Goal: Task Accomplishment & Management: Manage account settings

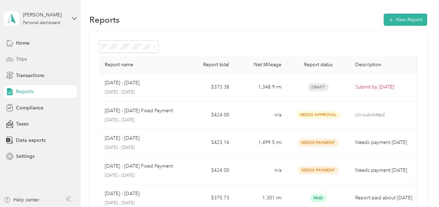
click at [24, 58] on span "Trips" at bounding box center [21, 58] width 11 height 7
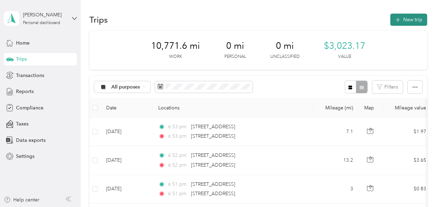
click at [407, 19] on button "New trip" at bounding box center [408, 20] width 37 height 12
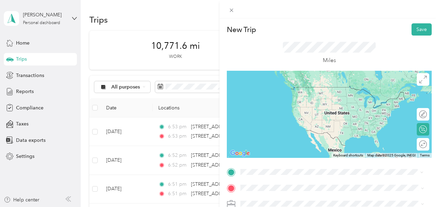
click at [289, 89] on span "[STREET_ADDRESS][US_STATE]" at bounding box center [288, 87] width 70 height 6
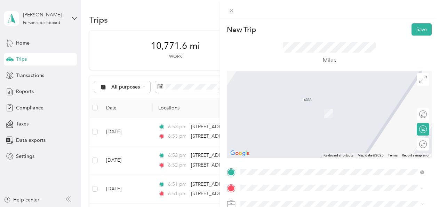
click at [285, 104] on span "[STREET_ADDRESS][US_STATE]" at bounding box center [288, 103] width 70 height 6
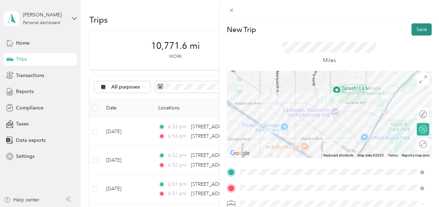
click at [411, 29] on button "Save" at bounding box center [421, 29] width 20 height 12
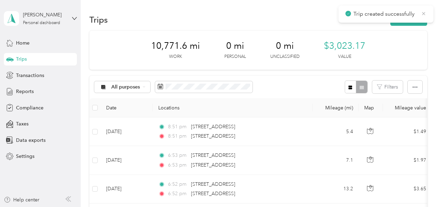
click at [423, 13] on icon at bounding box center [423, 13] width 3 height 3
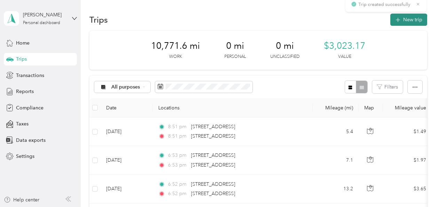
click at [408, 17] on button "New trip" at bounding box center [408, 20] width 37 height 12
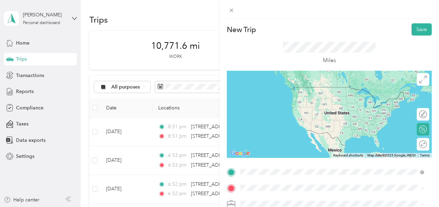
click at [276, 90] on span "[STREET_ADDRESS][US_STATE]" at bounding box center [288, 87] width 70 height 6
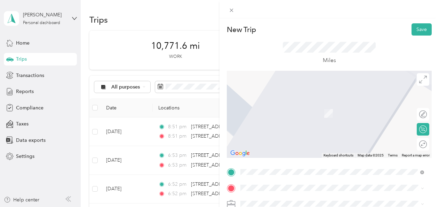
click at [279, 104] on span "[STREET_ADDRESS][US_STATE]" at bounding box center [288, 101] width 70 height 6
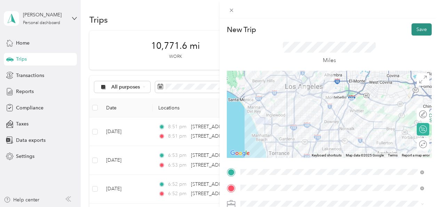
click at [417, 29] on button "Save" at bounding box center [421, 29] width 20 height 12
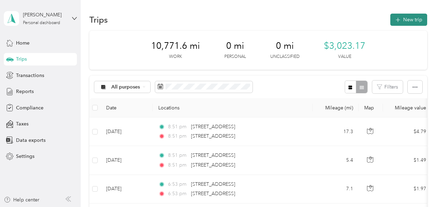
click at [408, 19] on button "New trip" at bounding box center [408, 20] width 37 height 12
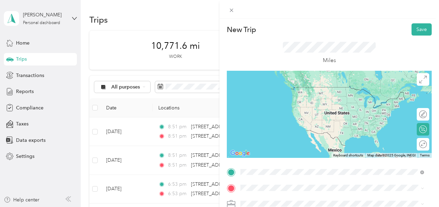
click at [281, 84] on span "[STREET_ADDRESS][US_STATE]" at bounding box center [288, 87] width 70 height 6
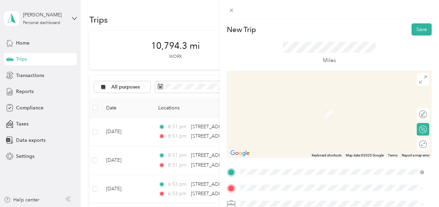
click at [287, 131] on span "[STREET_ADDRESS][US_STATE][US_STATE]" at bounding box center [300, 130] width 95 height 6
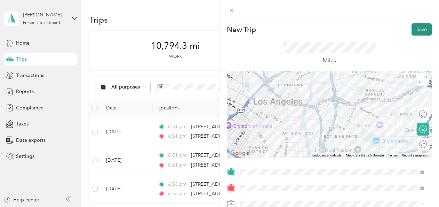
click at [415, 31] on button "Save" at bounding box center [421, 29] width 20 height 12
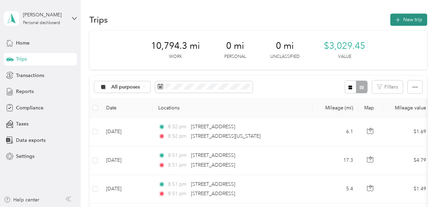
click at [404, 20] on button "New trip" at bounding box center [408, 20] width 37 height 12
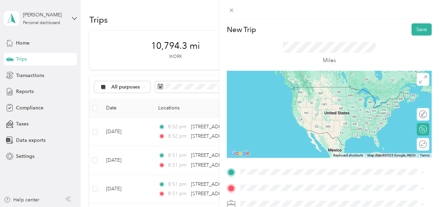
click at [287, 88] on span "[STREET_ADDRESS][US_STATE][US_STATE]" at bounding box center [300, 85] width 95 height 6
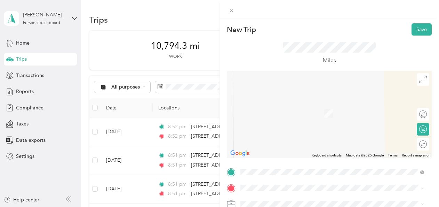
click at [289, 118] on span "[STREET_ADDRESS][US_STATE]" at bounding box center [288, 115] width 70 height 6
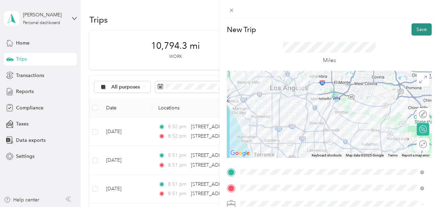
click at [413, 30] on button "Save" at bounding box center [421, 29] width 20 height 12
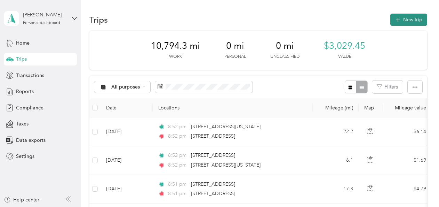
click at [411, 18] on button "New trip" at bounding box center [408, 20] width 37 height 12
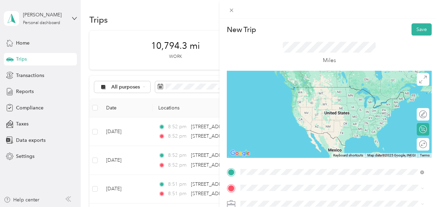
click at [296, 89] on span "[STREET_ADDRESS][US_STATE]" at bounding box center [288, 87] width 70 height 6
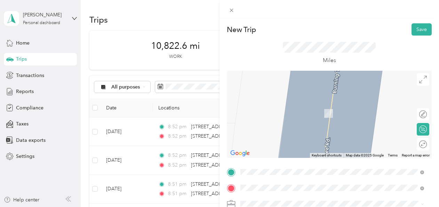
click at [278, 108] on div "[STREET_ADDRESS][US_STATE]" at bounding box center [332, 102] width 179 height 9
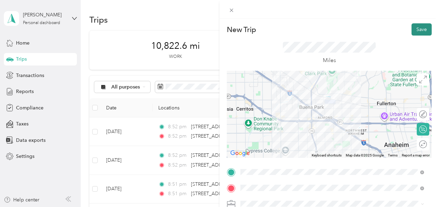
click at [415, 29] on button "Save" at bounding box center [421, 29] width 20 height 12
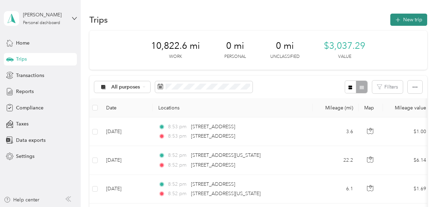
click at [410, 18] on button "New trip" at bounding box center [408, 20] width 37 height 12
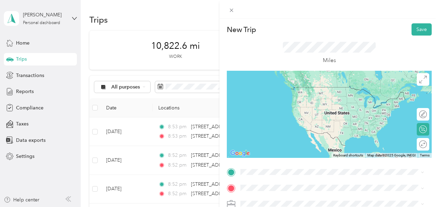
click at [283, 88] on span "[STREET_ADDRESS][US_STATE]" at bounding box center [288, 85] width 70 height 6
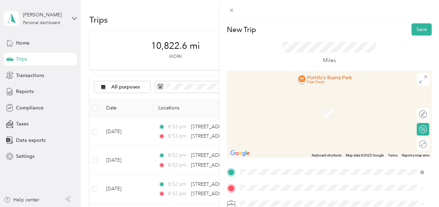
click at [286, 106] on span "[STREET_ADDRESS][US_STATE]" at bounding box center [288, 103] width 70 height 6
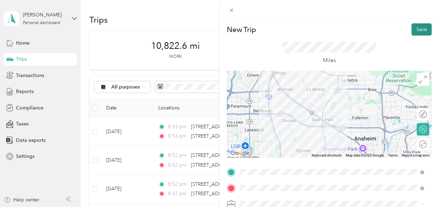
click at [419, 30] on button "Save" at bounding box center [421, 29] width 20 height 12
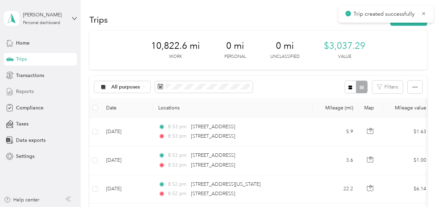
click at [25, 90] on span "Reports" at bounding box center [25, 91] width 18 height 7
